Goal: Task Accomplishment & Management: Use online tool/utility

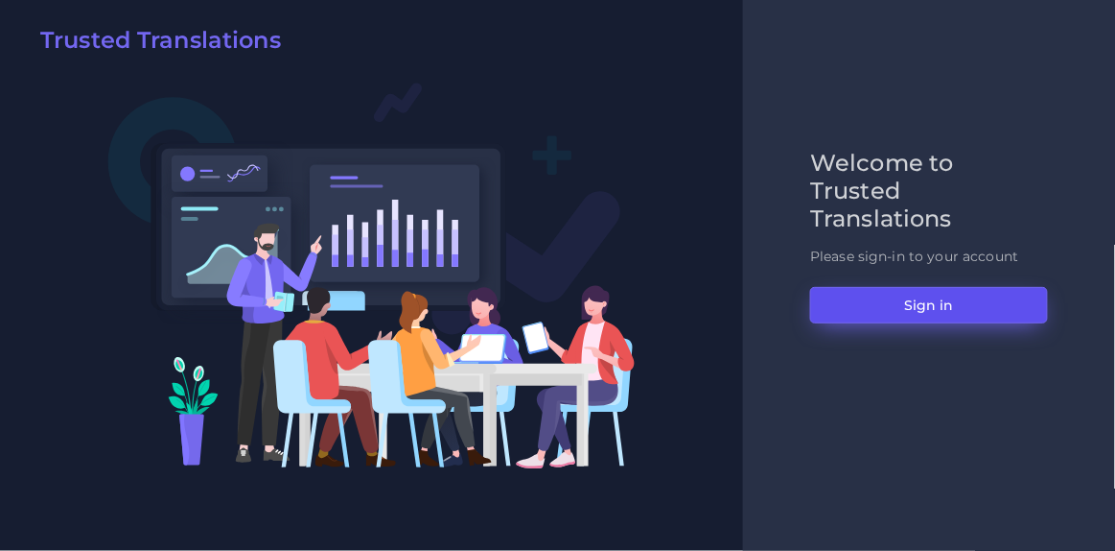
click at [927, 313] on button "Sign in" at bounding box center [929, 305] width 238 height 36
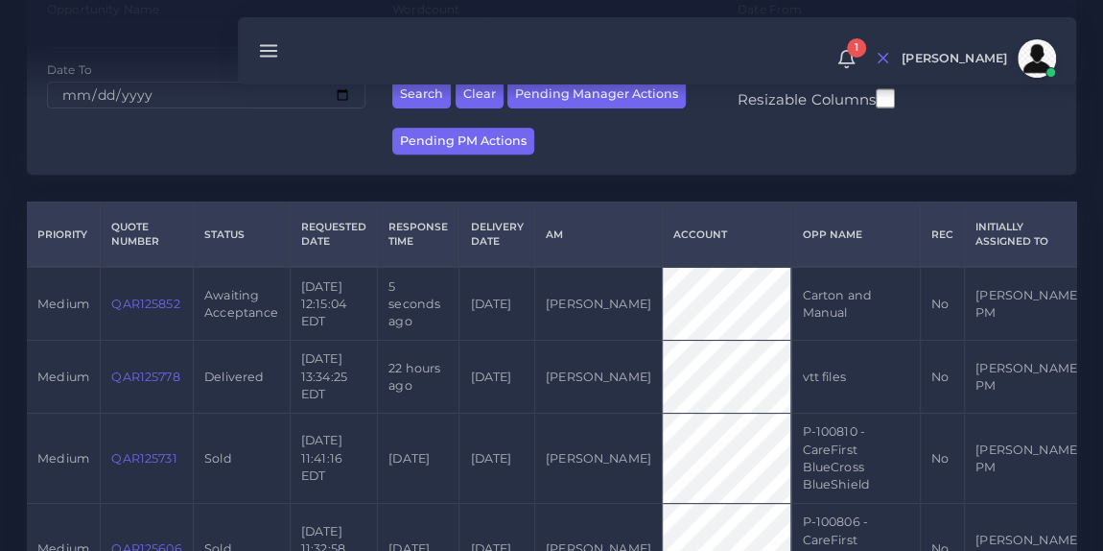
scroll to position [336, 0]
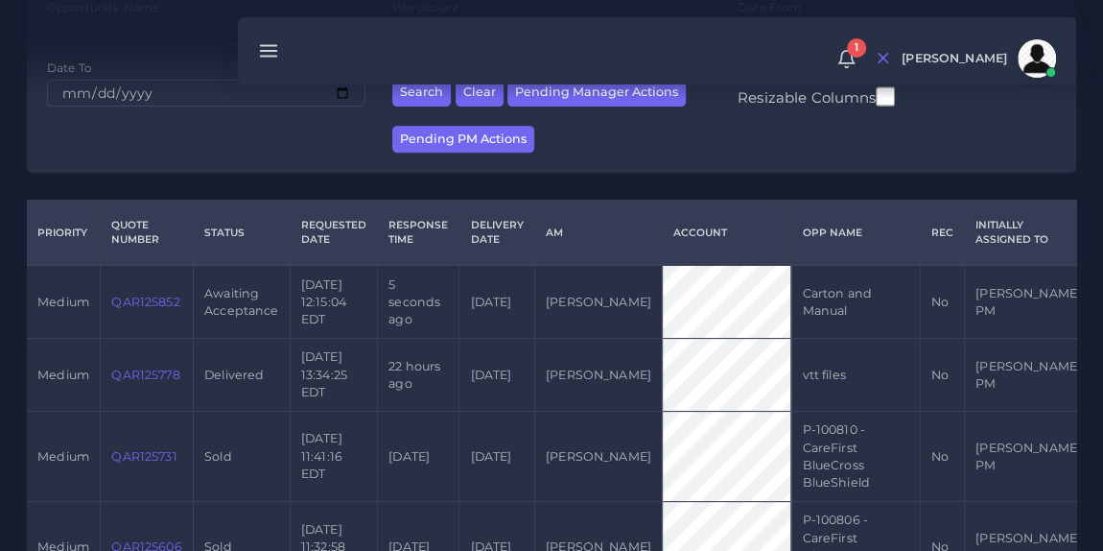
click at [153, 300] on link "QAR125852" at bounding box center [145, 301] width 68 height 14
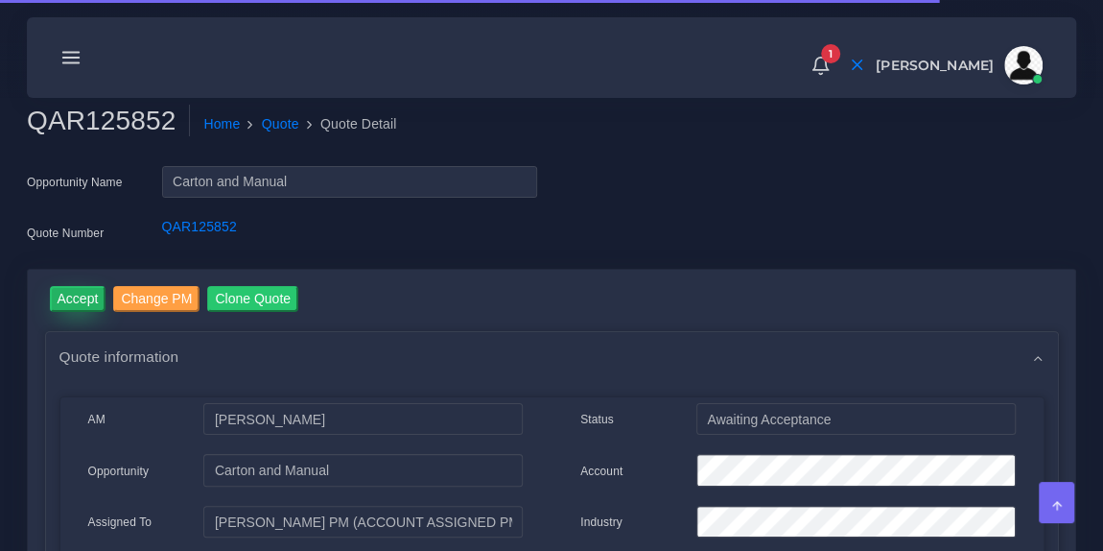
click at [83, 288] on input "Accept" at bounding box center [78, 299] width 57 height 26
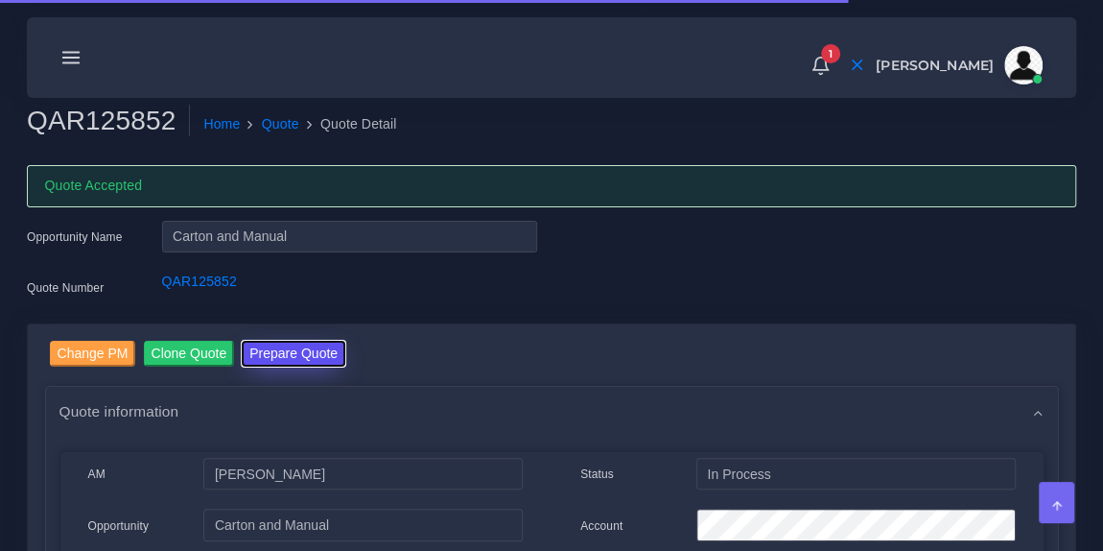
click at [312, 347] on button "Prepare Quote" at bounding box center [294, 353] width 104 height 26
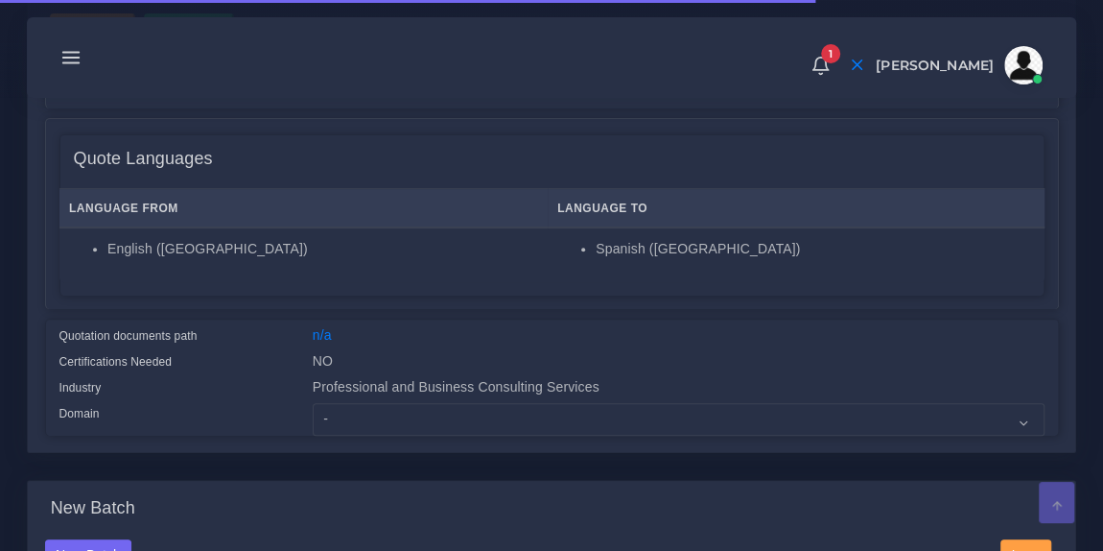
scroll to position [320, 0]
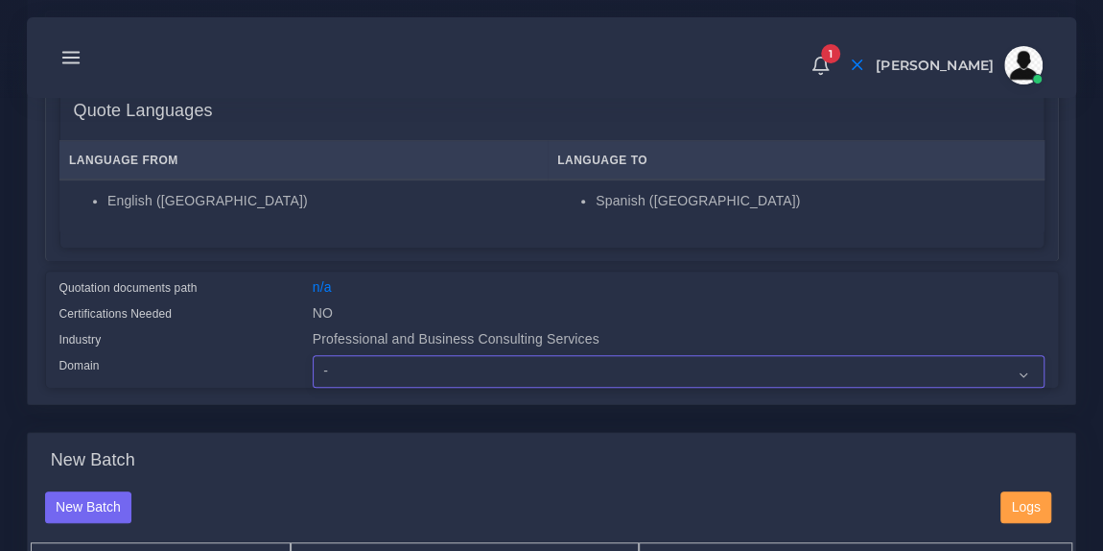
click at [386, 366] on select "- Advertising and Media Agriculture, Forestry and Fishing Architecture, Buildin…" at bounding box center [679, 371] width 732 height 33
select select "Professional and Business Consulting Services"
click at [313, 355] on select "- Advertising and Media Agriculture, Forestry and Fishing Architecture, Buildin…" at bounding box center [679, 371] width 732 height 33
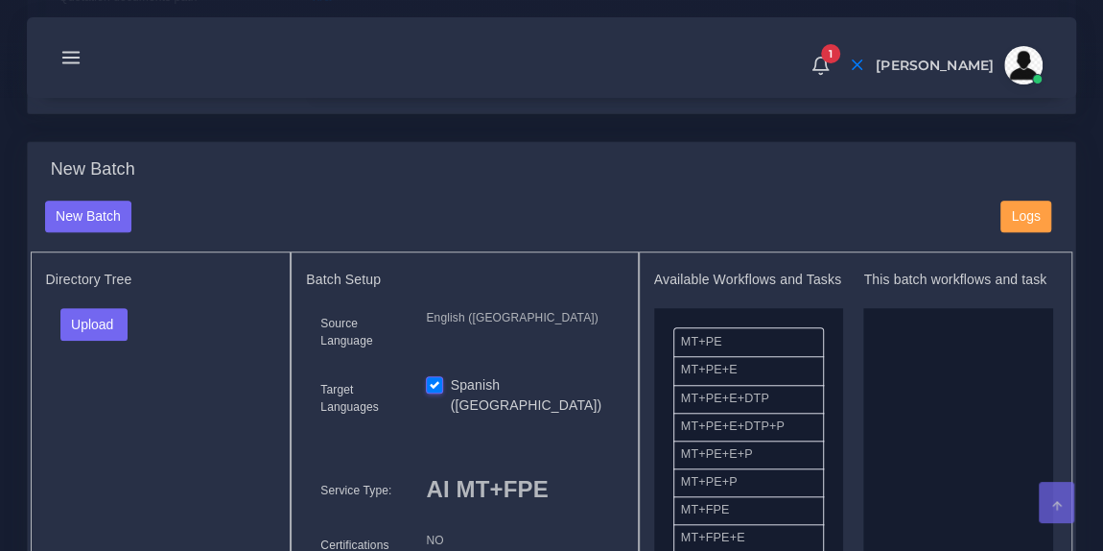
scroll to position [645, 0]
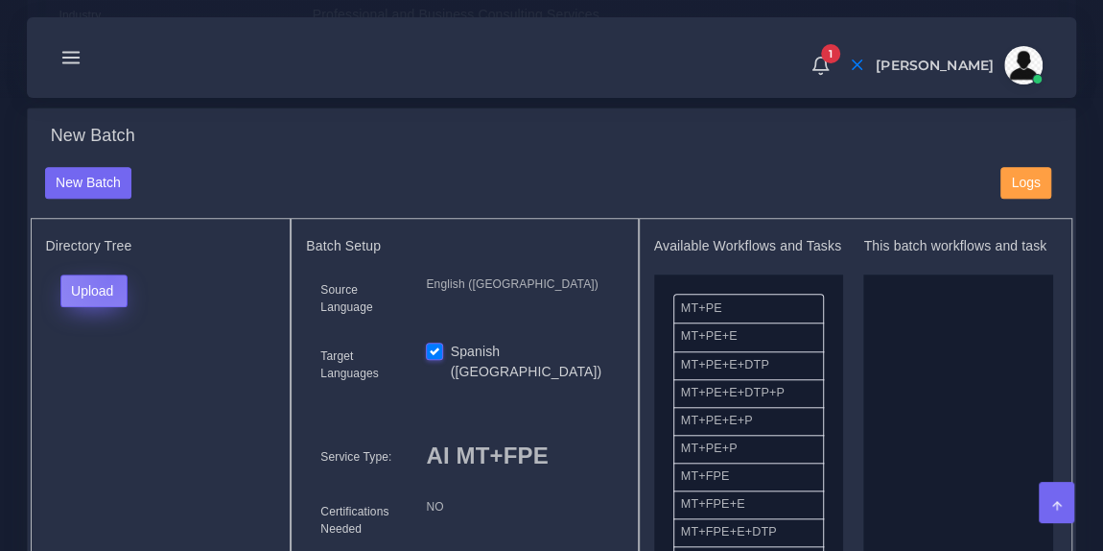
click at [109, 274] on button "Upload" at bounding box center [94, 290] width 68 height 33
click at [109, 361] on label "Files" at bounding box center [127, 362] width 132 height 24
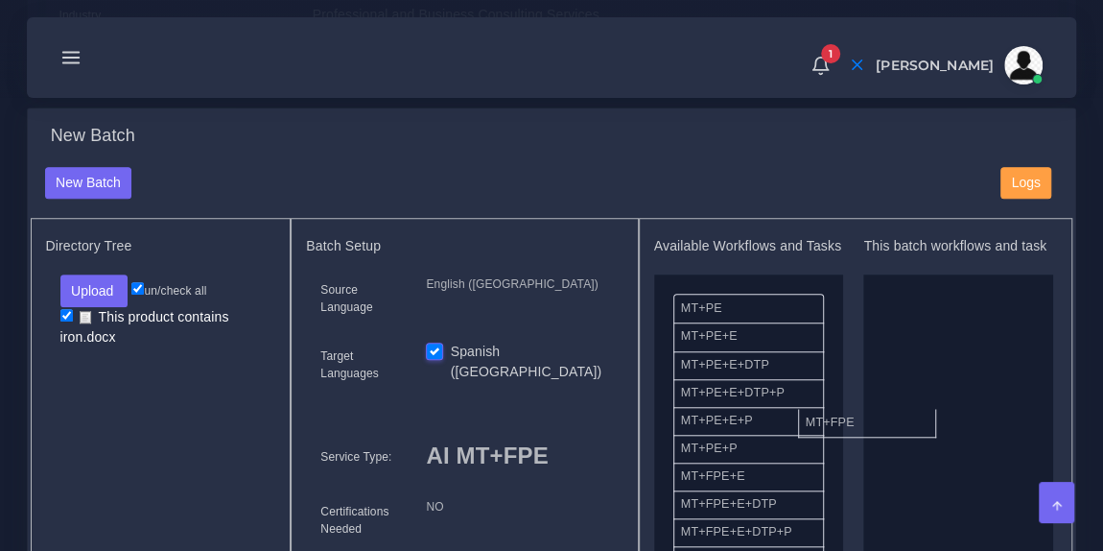
drag, startPoint x: 758, startPoint y: 490, endPoint x: 884, endPoint y: 420, distance: 144.7
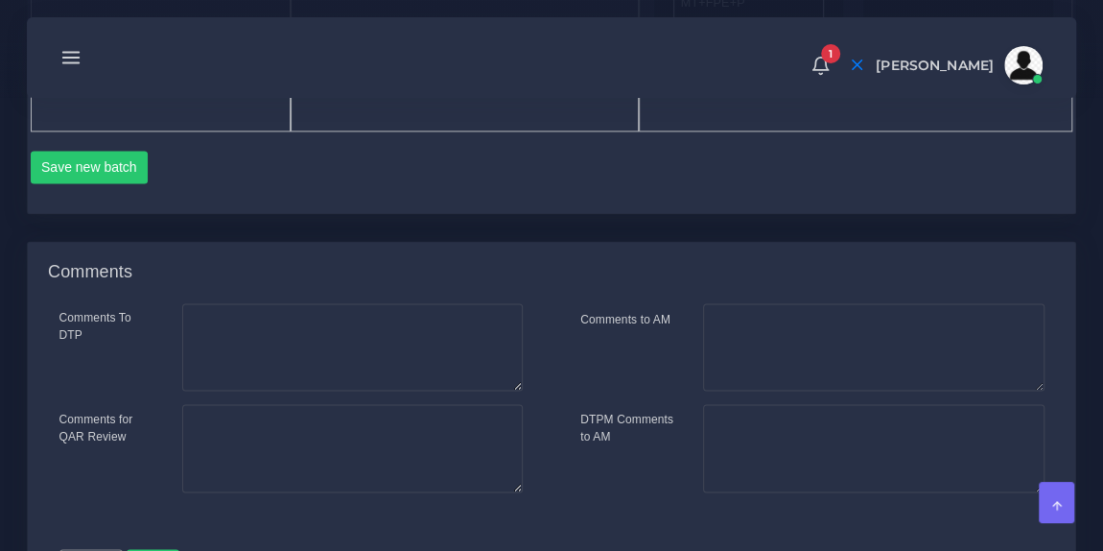
scroll to position [1226, 0]
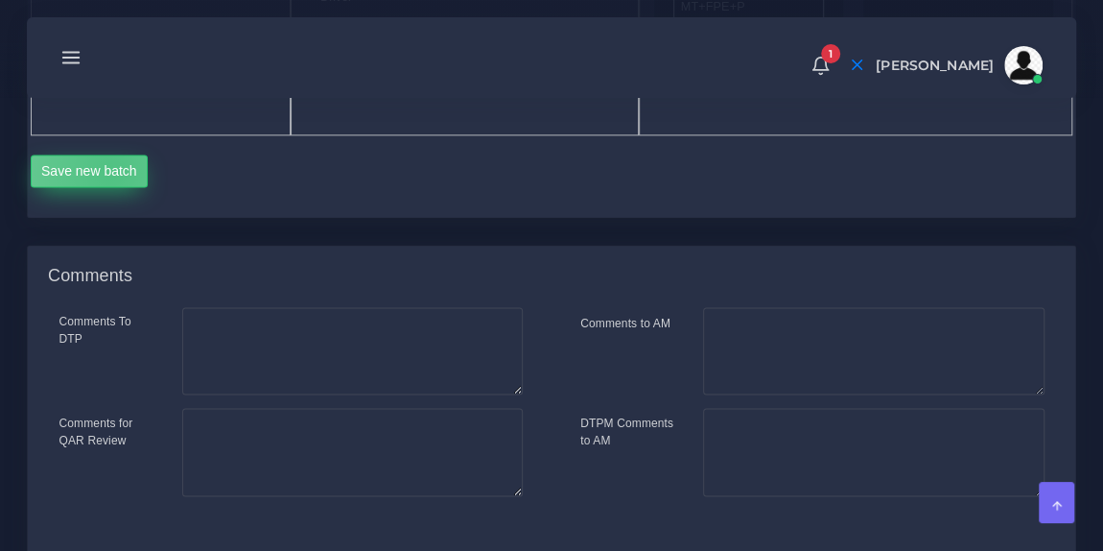
click at [110, 169] on button "Save new batch" at bounding box center [90, 170] width 118 height 33
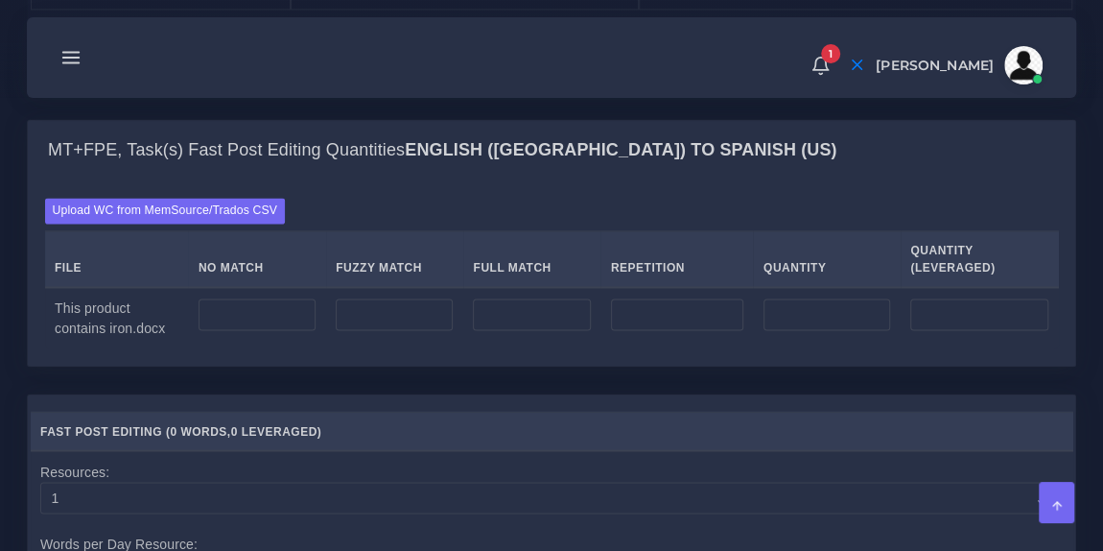
scroll to position [1414, 0]
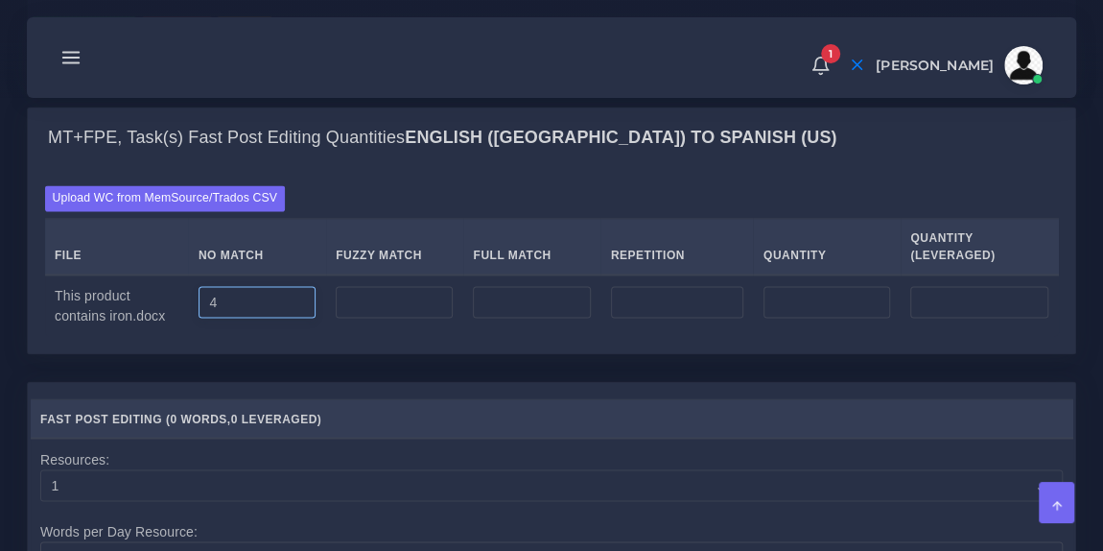
click at [284, 298] on input "4" at bounding box center [257, 302] width 117 height 33
type input "44"
click at [379, 341] on div "Upload WC from MemSource/Trados CSV File No Match Fuzzy Match Full Match Repeti…" at bounding box center [551, 260] width 1047 height 184
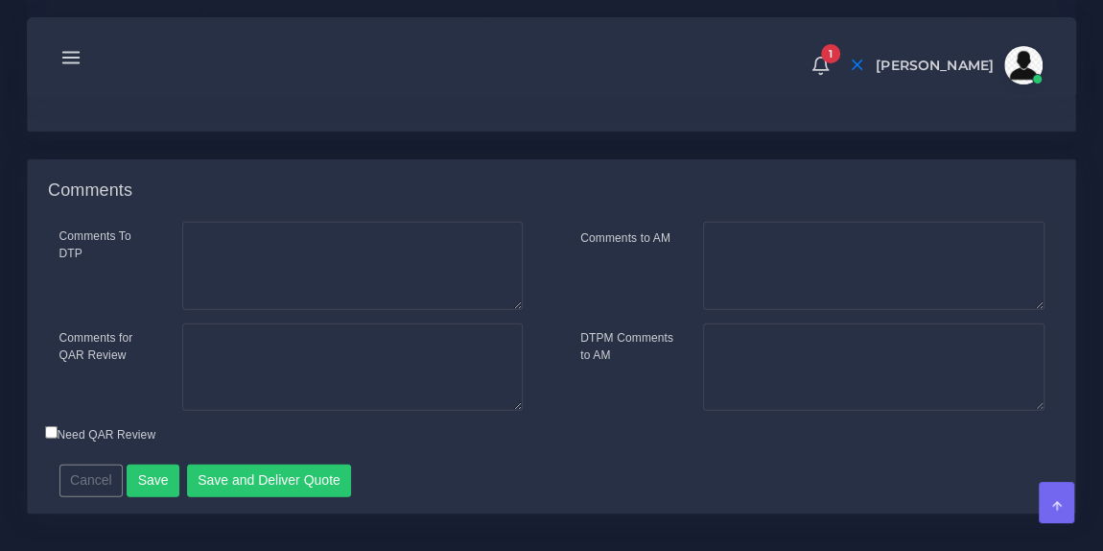
scroll to position [2125, 0]
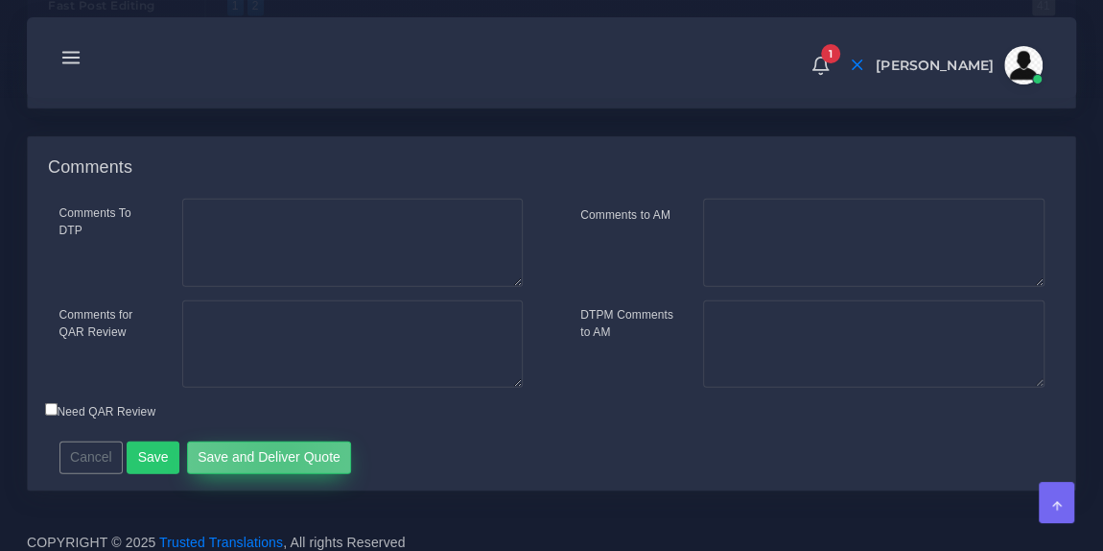
click at [271, 448] on button "Save and Deliver Quote" at bounding box center [269, 457] width 165 height 33
